Goal: Find specific page/section: Find specific page/section

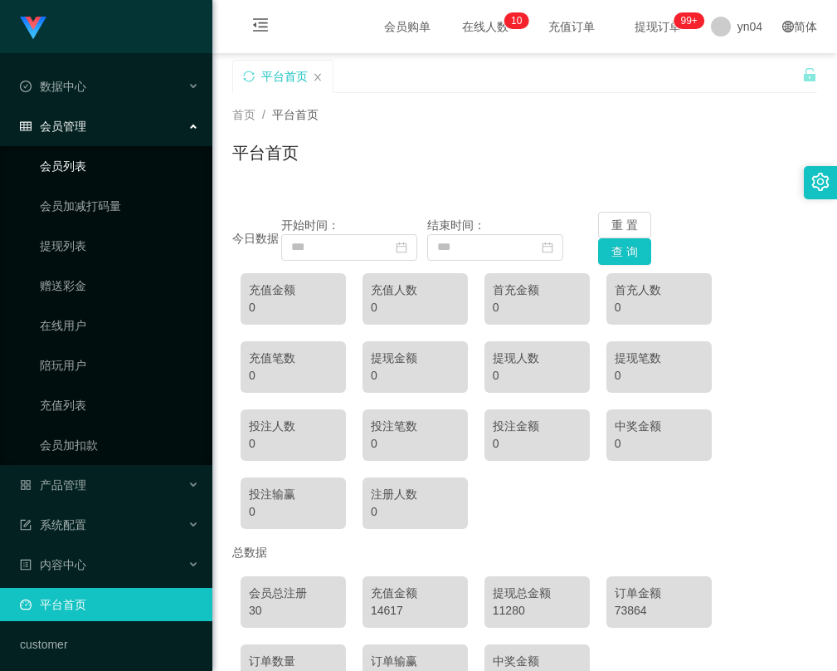
scroll to position [110, 0]
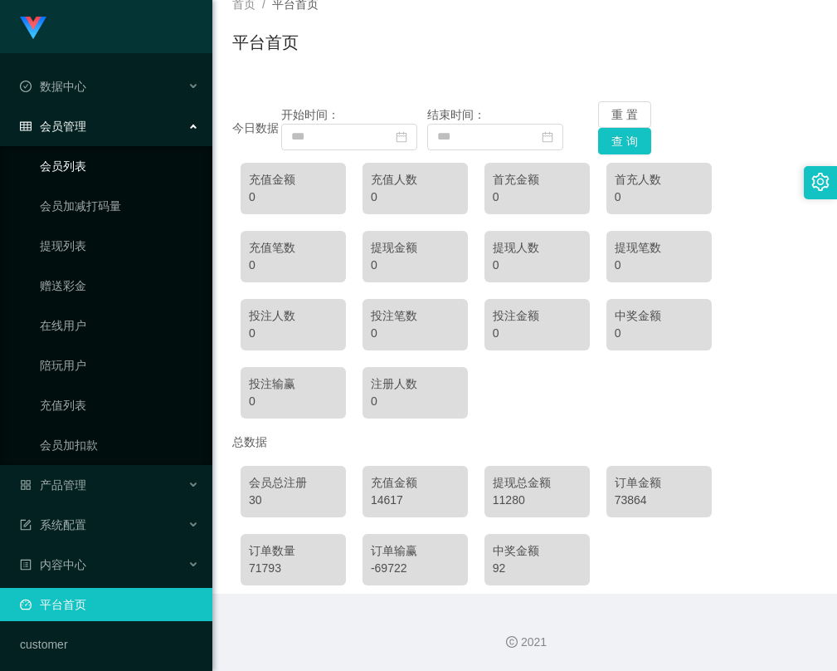
click at [100, 158] on link "会员列表" at bounding box center [119, 165] width 159 height 33
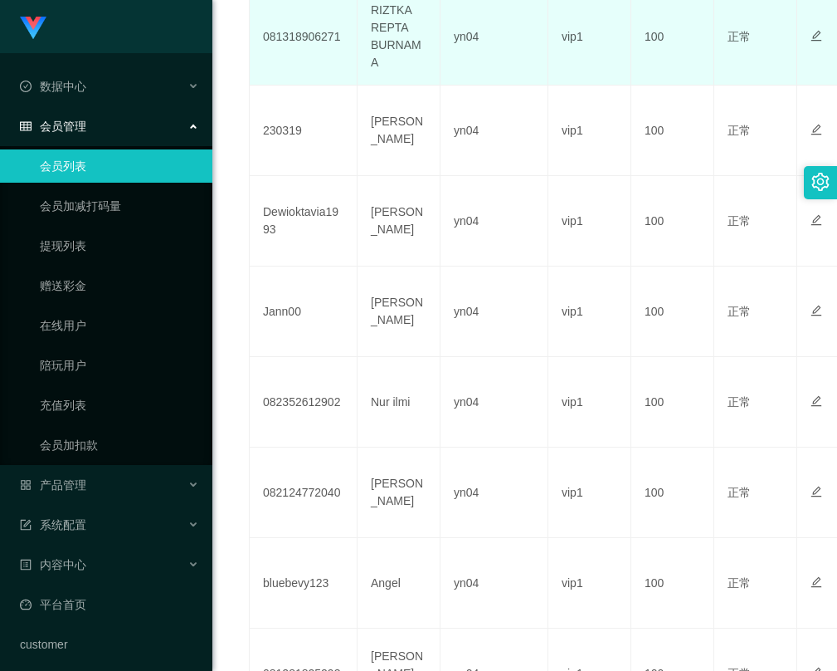
scroll to position [849, 0]
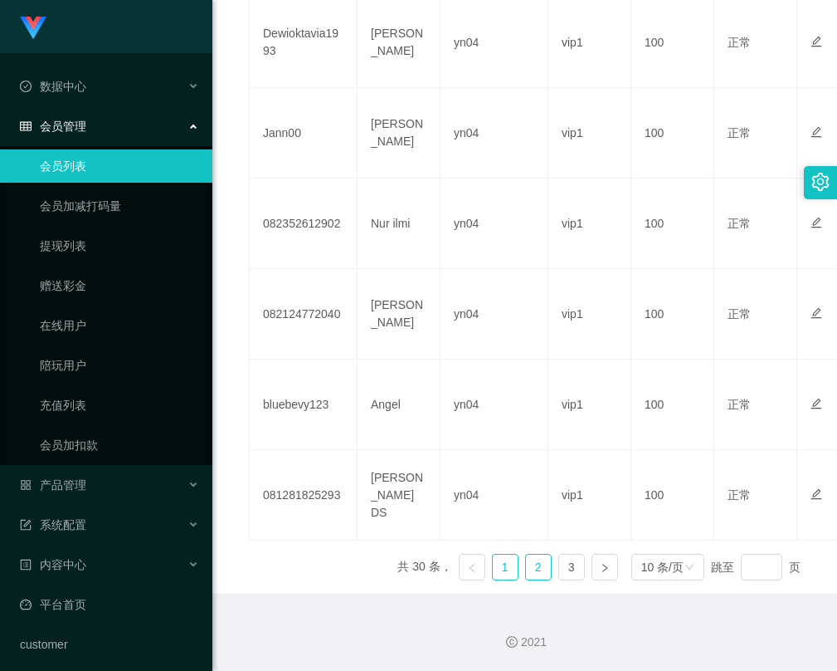
click at [526, 572] on link "2" at bounding box center [538, 566] width 25 height 25
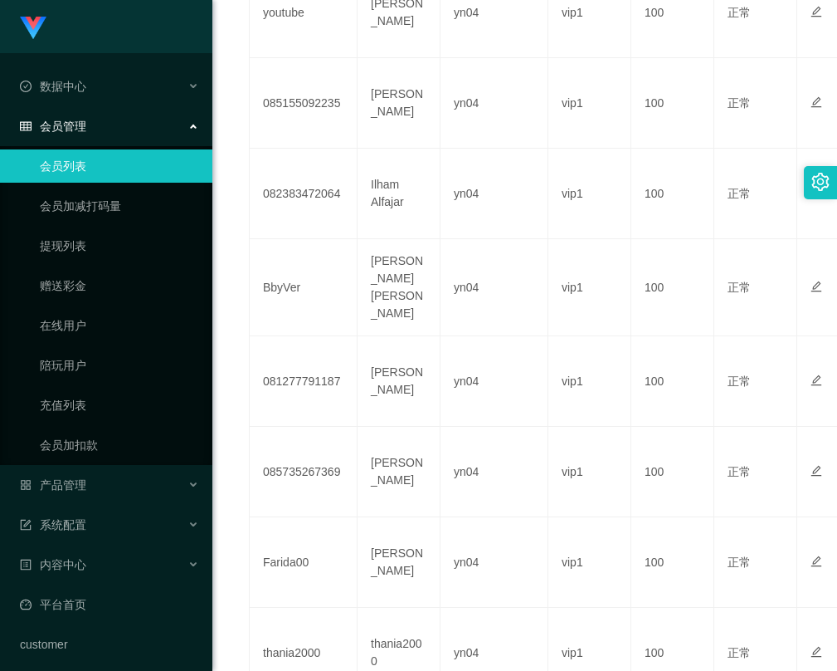
scroll to position [836, 0]
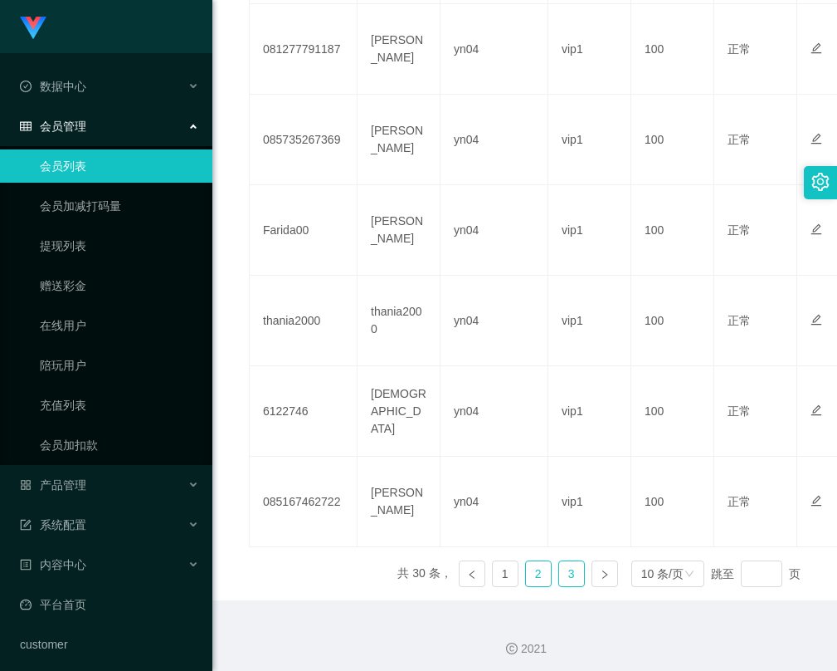
click at [560, 564] on link "3" at bounding box center [571, 573] width 25 height 25
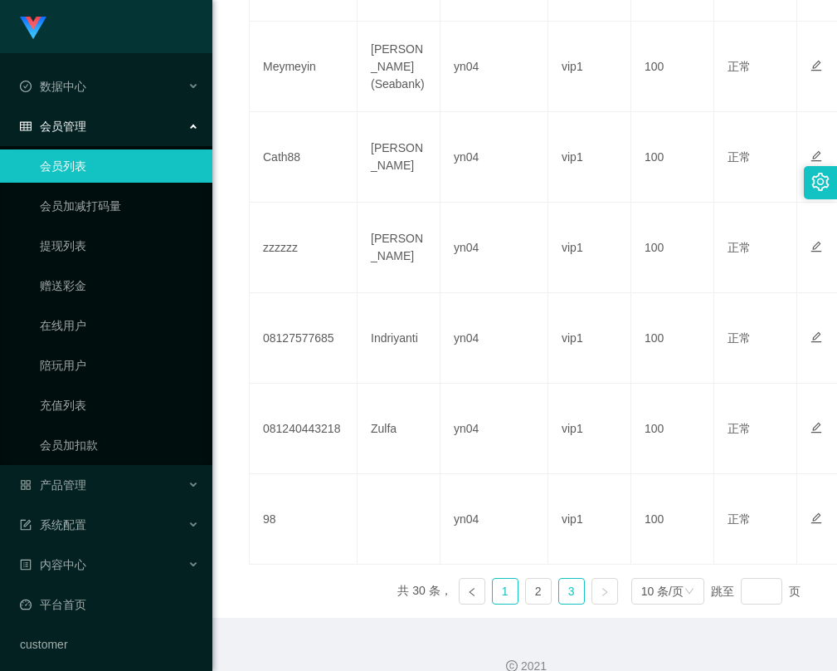
click at [493, 578] on link "1" at bounding box center [505, 590] width 25 height 25
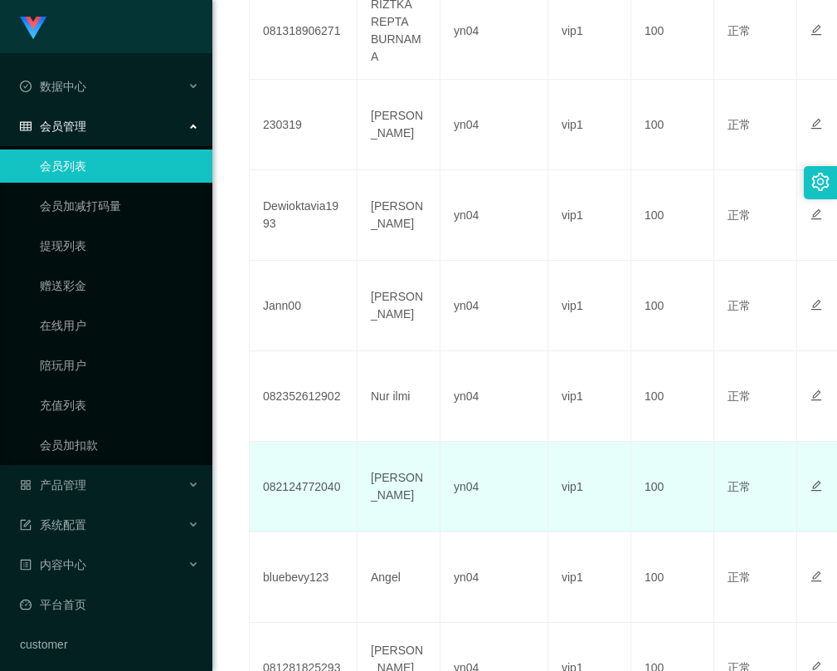
scroll to position [849, 0]
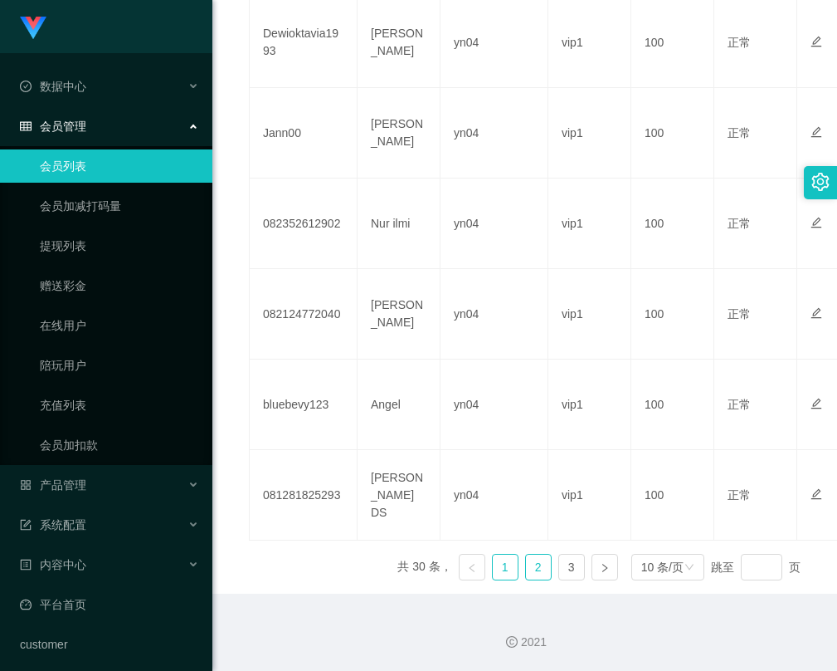
click at [526, 568] on link "2" at bounding box center [538, 566] width 25 height 25
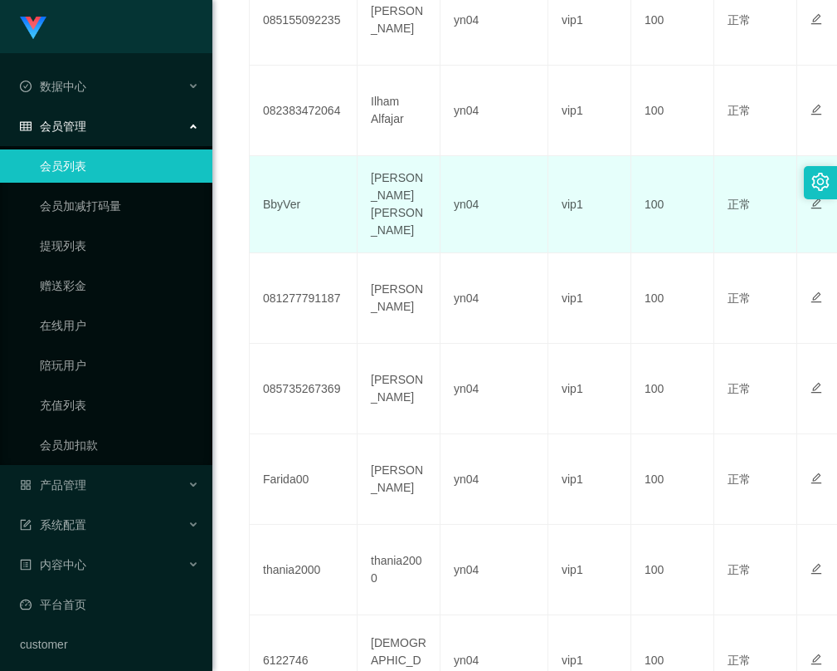
scroll to position [836, 0]
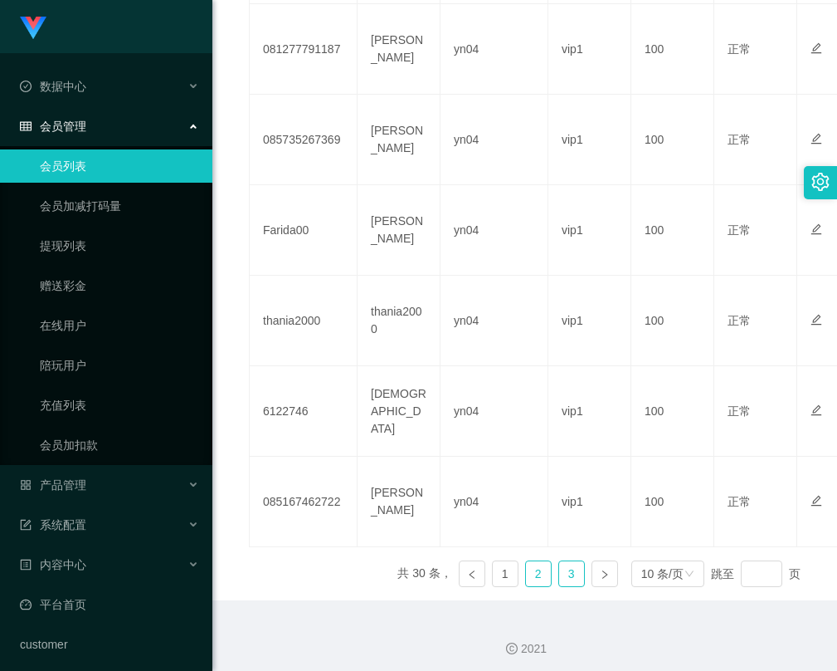
click at [564, 569] on link "3" at bounding box center [571, 573] width 25 height 25
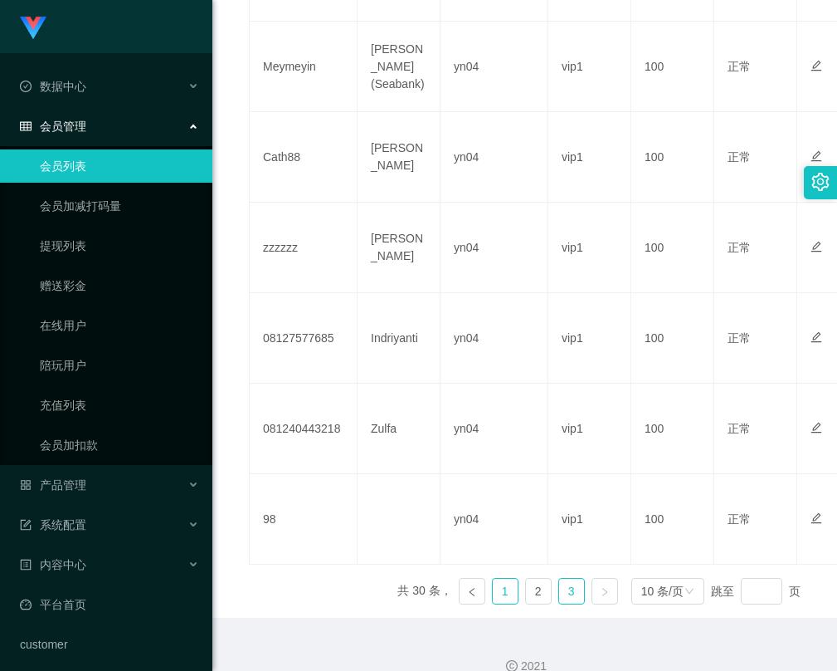
click at [493, 578] on link "1" at bounding box center [505, 590] width 25 height 25
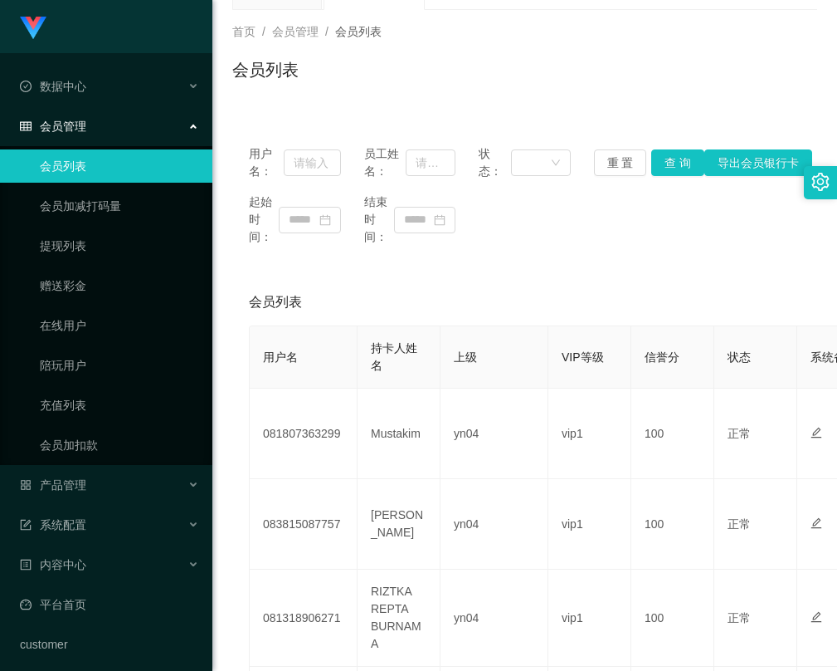
scroll to position [0, 0]
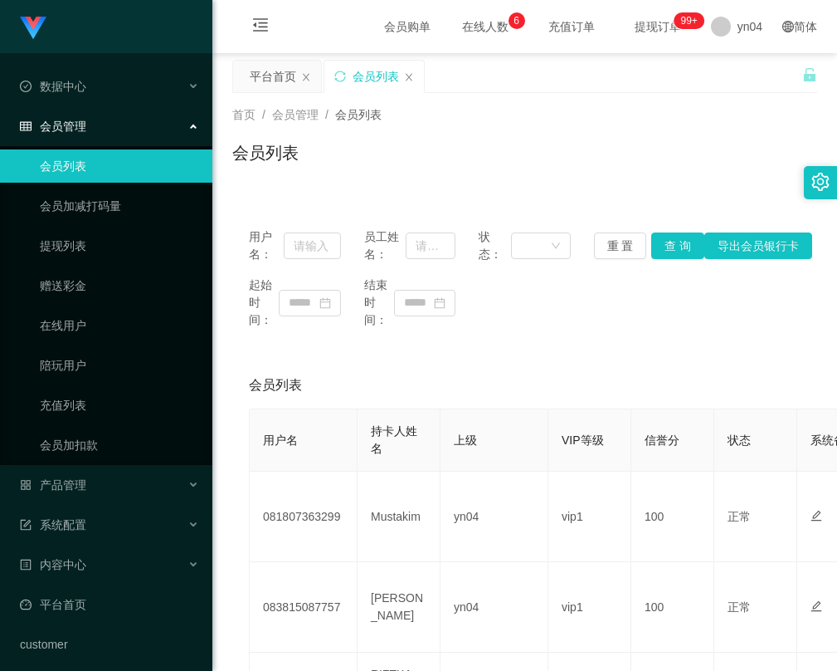
click at [93, 167] on link "会员列表" at bounding box center [119, 165] width 159 height 33
